Goal: Task Accomplishment & Management: Complete application form

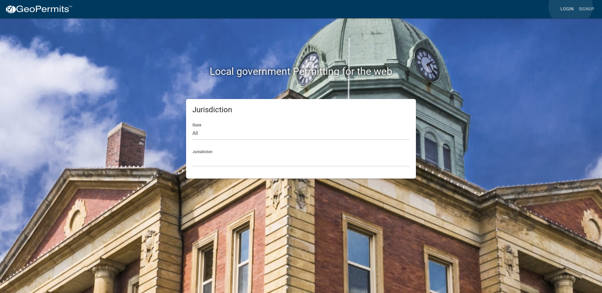
click at [570, 6] on link "Login" at bounding box center [567, 9] width 18 height 12
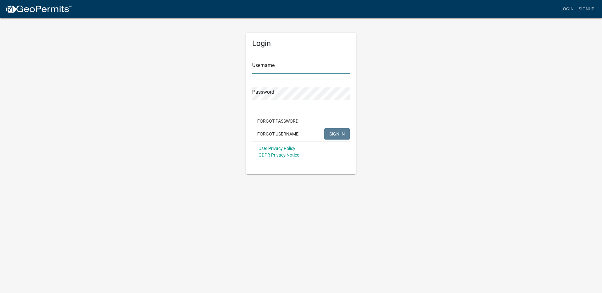
type input "Maeser Plumbing"
click at [333, 134] on span "SIGN IN" at bounding box center [336, 133] width 15 height 5
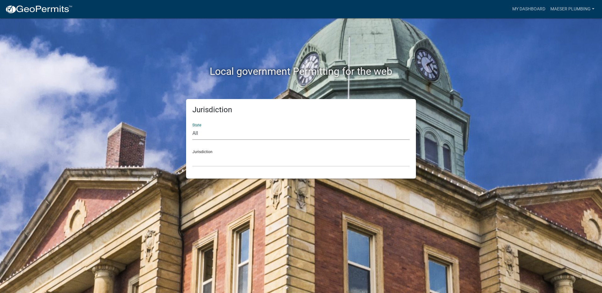
click at [207, 135] on select "All [US_STATE] [US_STATE] [US_STATE] [US_STATE] [US_STATE] [US_STATE] [US_STATE…" at bounding box center [300, 133] width 217 height 13
select select "[US_STATE]"
click at [192, 127] on select "All [US_STATE] [US_STATE] [US_STATE] [US_STATE] [US_STATE] [US_STATE] [US_STATE…" at bounding box center [300, 133] width 217 height 13
click at [205, 158] on select "City of [GEOGRAPHIC_DATA], [US_STATE] City of [GEOGRAPHIC_DATA], [US_STATE] Cit…" at bounding box center [300, 160] width 217 height 13
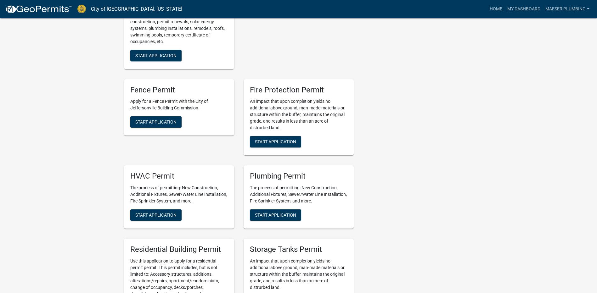
scroll to position [315, 0]
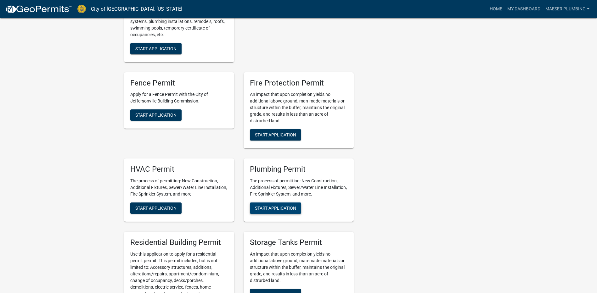
click at [269, 214] on div "Plumbing Permit The process of permitting: New Construction, Additional Fixture…" at bounding box center [299, 190] width 110 height 63
click at [279, 207] on span "Start Application" at bounding box center [275, 208] width 41 height 5
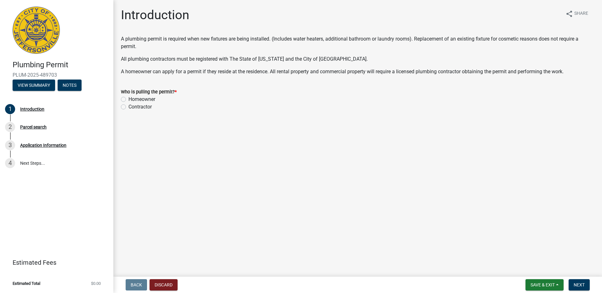
click at [128, 106] on label "Contractor" at bounding box center [139, 107] width 23 height 8
click at [128, 106] on input "Contractor" at bounding box center [130, 105] width 4 height 4
radio input "true"
click at [578, 285] on span "Next" at bounding box center [578, 285] width 11 height 5
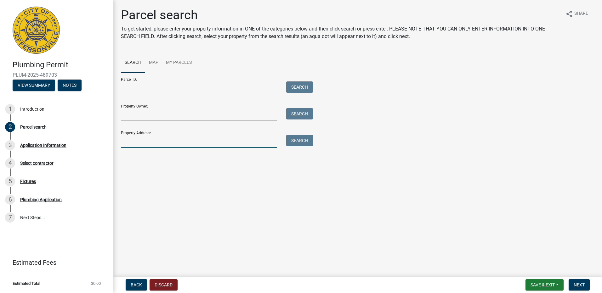
click at [143, 142] on input "Property Address:" at bounding box center [199, 141] width 156 height 13
type input "[STREET_ADDRESS][PERSON_NAME]"
click at [300, 138] on button "Search" at bounding box center [299, 140] width 27 height 11
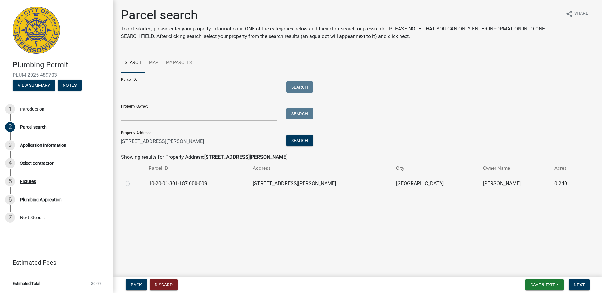
click at [132, 180] on label at bounding box center [132, 180] width 0 height 0
click at [132, 183] on input "radio" at bounding box center [134, 182] width 4 height 4
radio input "true"
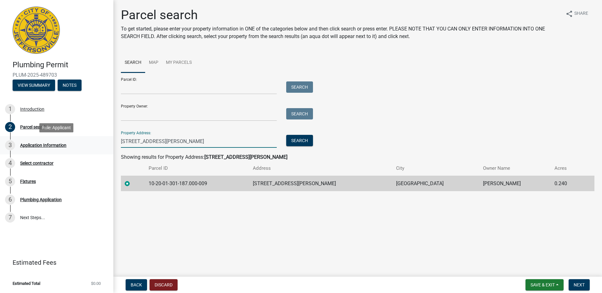
drag, startPoint x: 157, startPoint y: 141, endPoint x: 92, endPoint y: 137, distance: 65.9
click at [92, 137] on div "Plumbing Permit PLUM-2025-489703 View Summary Notes 1 Introduction 2 Parcel sea…" at bounding box center [301, 146] width 602 height 293
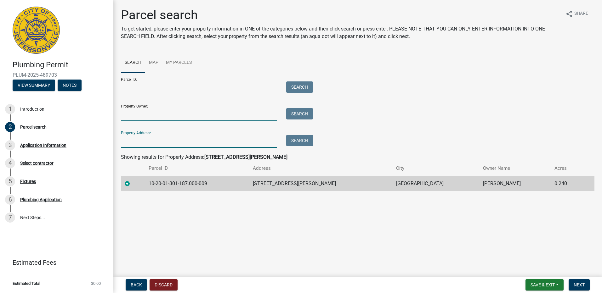
click at [148, 113] on input "Property Owner:" at bounding box center [199, 114] width 156 height 13
type input "[PERSON_NAME]"
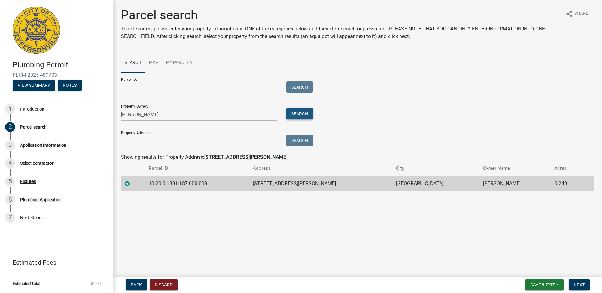
click at [297, 114] on button "Search" at bounding box center [299, 113] width 27 height 11
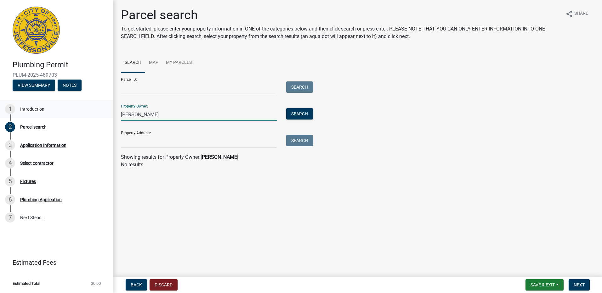
drag, startPoint x: 174, startPoint y: 113, endPoint x: 110, endPoint y: 113, distance: 64.2
click at [110, 113] on div "Plumbing Permit PLUM-2025-489703 View Summary Notes 1 Introduction 2 Parcel sea…" at bounding box center [301, 146] width 602 height 293
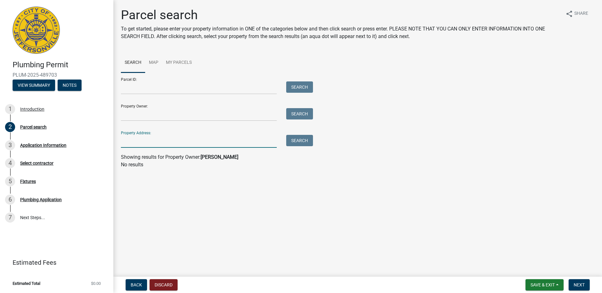
click at [129, 141] on input "Property Address:" at bounding box center [199, 141] width 156 height 13
type input "[STREET_ADDRESS][PERSON_NAME]"
click at [313, 144] on button "Search" at bounding box center [299, 140] width 27 height 11
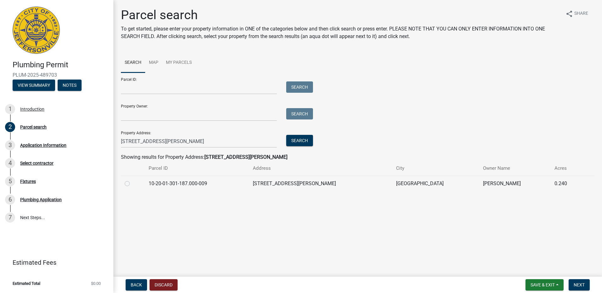
click at [132, 180] on label at bounding box center [132, 180] width 0 height 0
click at [132, 183] on input "radio" at bounding box center [134, 182] width 4 height 4
radio input "true"
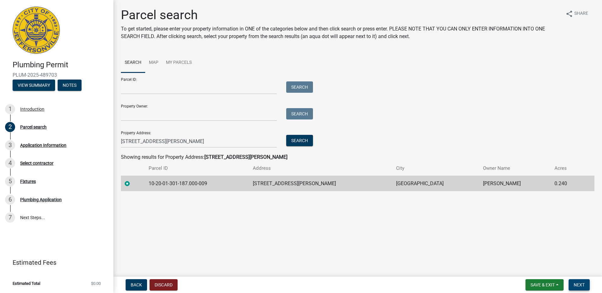
click at [582, 284] on span "Next" at bounding box center [578, 285] width 11 height 5
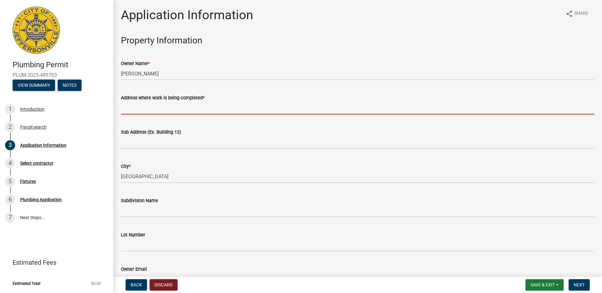
click at [170, 107] on input "Address where work is being completed *" at bounding box center [357, 108] width 473 height 13
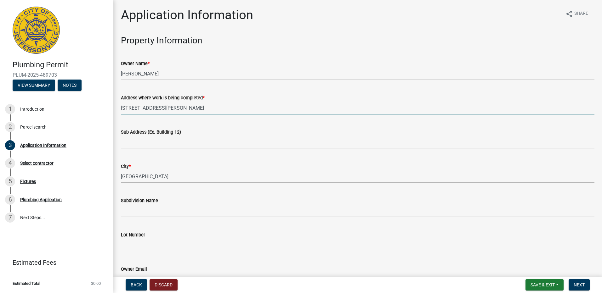
type input "[STREET_ADDRESS][PERSON_NAME]"
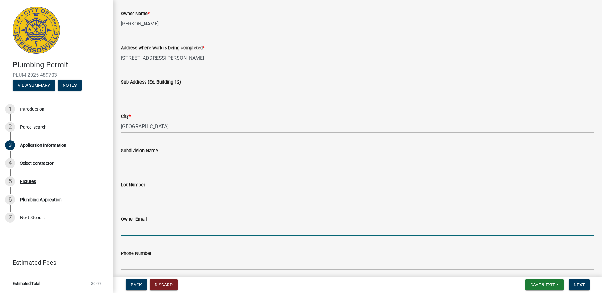
scroll to position [106, 0]
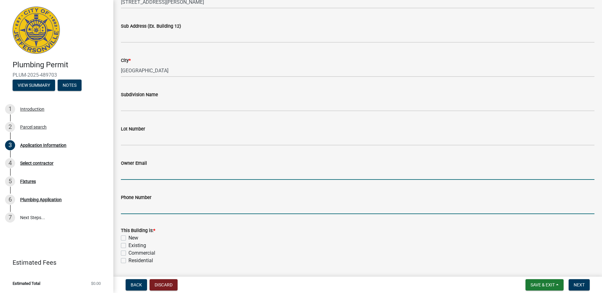
click at [126, 208] on input "Phone Number" at bounding box center [357, 207] width 473 height 13
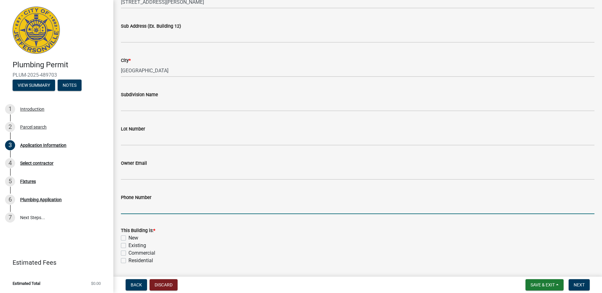
click at [145, 208] on input "Phone Number" at bounding box center [357, 207] width 473 height 13
type input "[PHONE_NUMBER]"
click at [128, 244] on label "Existing" at bounding box center [137, 246] width 18 height 8
click at [128, 244] on input "Existing" at bounding box center [130, 244] width 4 height 4
checkbox input "true"
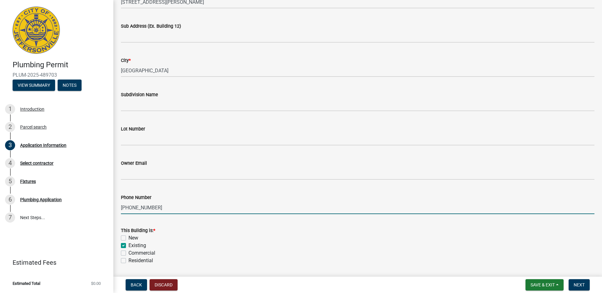
checkbox input "false"
checkbox input "true"
checkbox input "false"
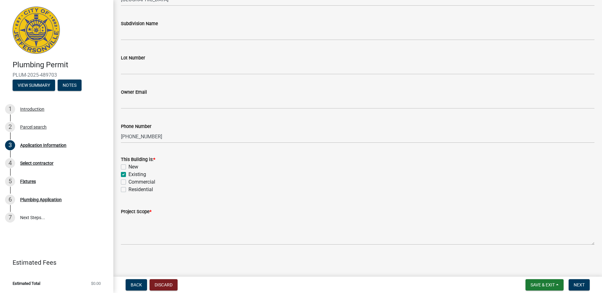
scroll to position [178, 0]
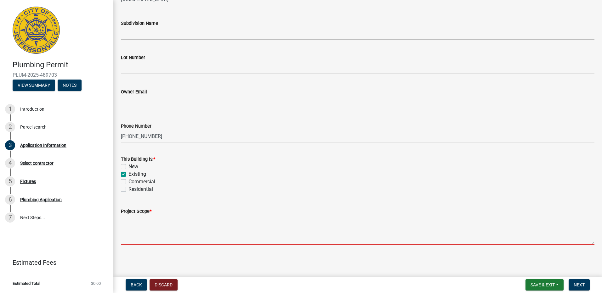
click at [143, 231] on textarea "Project Scope *" at bounding box center [357, 230] width 473 height 30
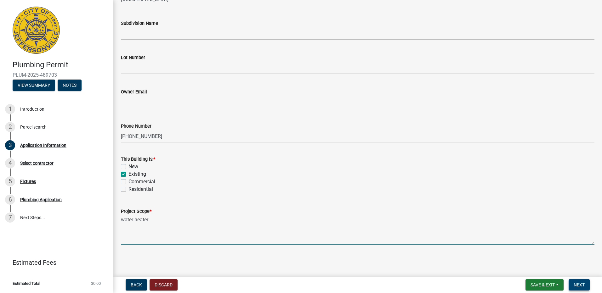
type textarea "water heater"
click at [572, 281] on button "Next" at bounding box center [578, 284] width 21 height 11
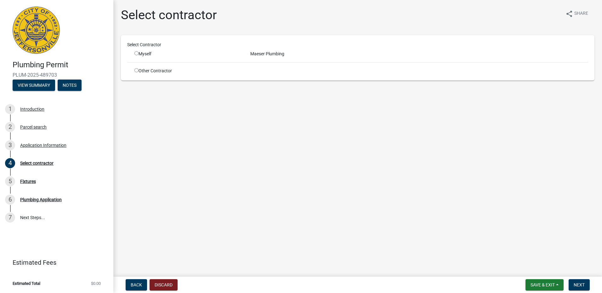
click at [137, 54] on input "radio" at bounding box center [136, 53] width 4 height 4
radio input "true"
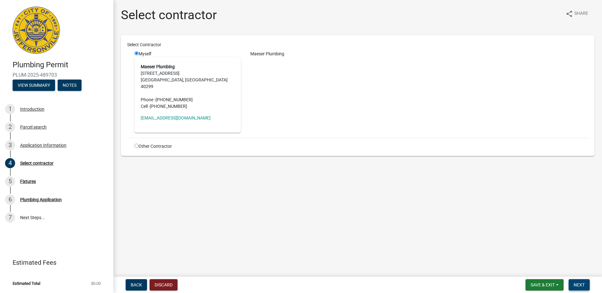
click at [571, 284] on button "Next" at bounding box center [578, 284] width 21 height 11
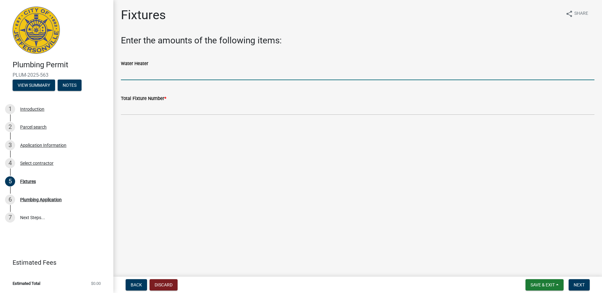
click at [148, 73] on input "text" at bounding box center [357, 73] width 473 height 13
type input "1"
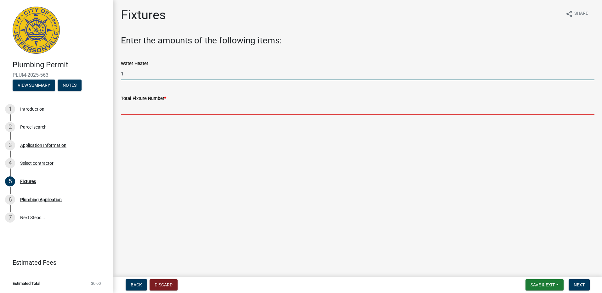
type input "1"
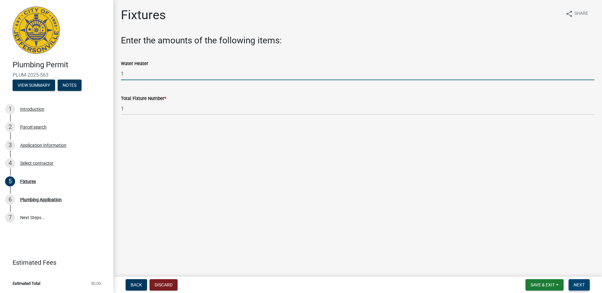
click at [578, 285] on span "Next" at bounding box center [578, 285] width 11 height 5
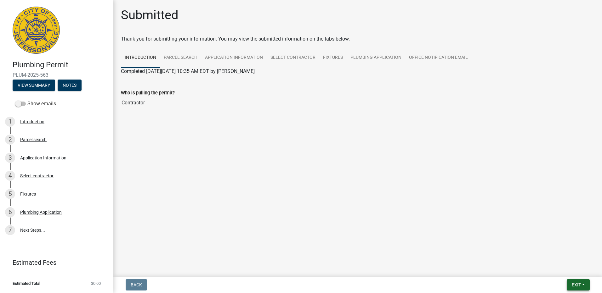
click at [572, 286] on span "Exit" at bounding box center [576, 285] width 9 height 5
click at [560, 268] on button "Save & Exit" at bounding box center [564, 268] width 50 height 15
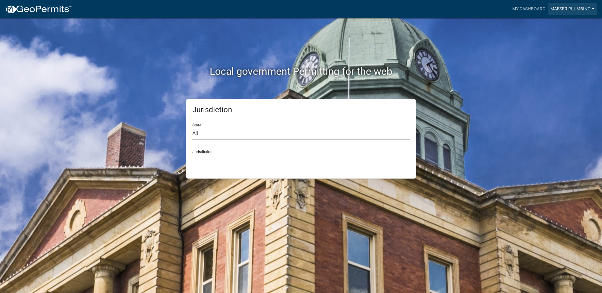
click at [559, 6] on link "Maeser Plumbing" at bounding box center [572, 9] width 49 height 12
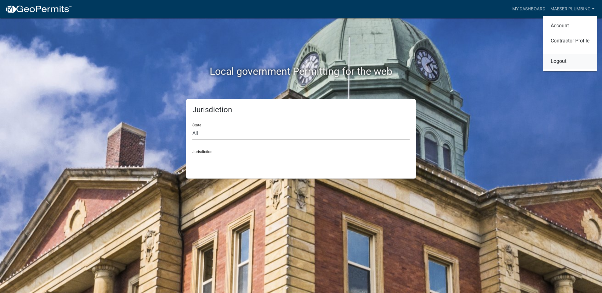
click at [558, 61] on link "Logout" at bounding box center [570, 61] width 54 height 15
